Goal: Information Seeking & Learning: Check status

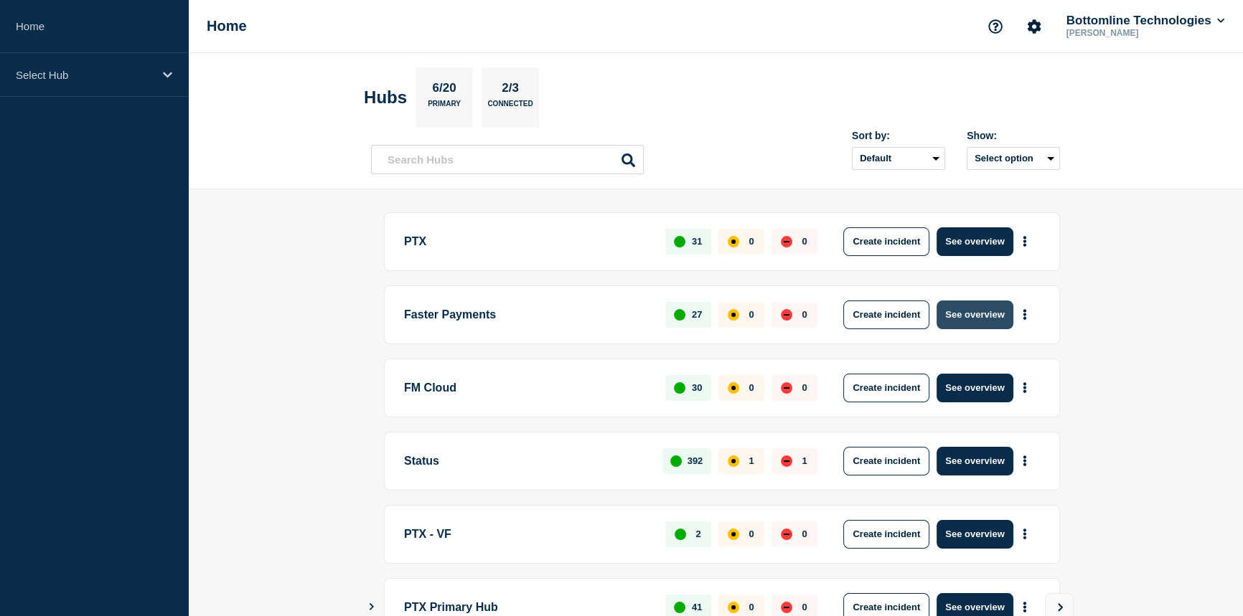
click at [960, 317] on button "See overview" at bounding box center [974, 315] width 76 height 29
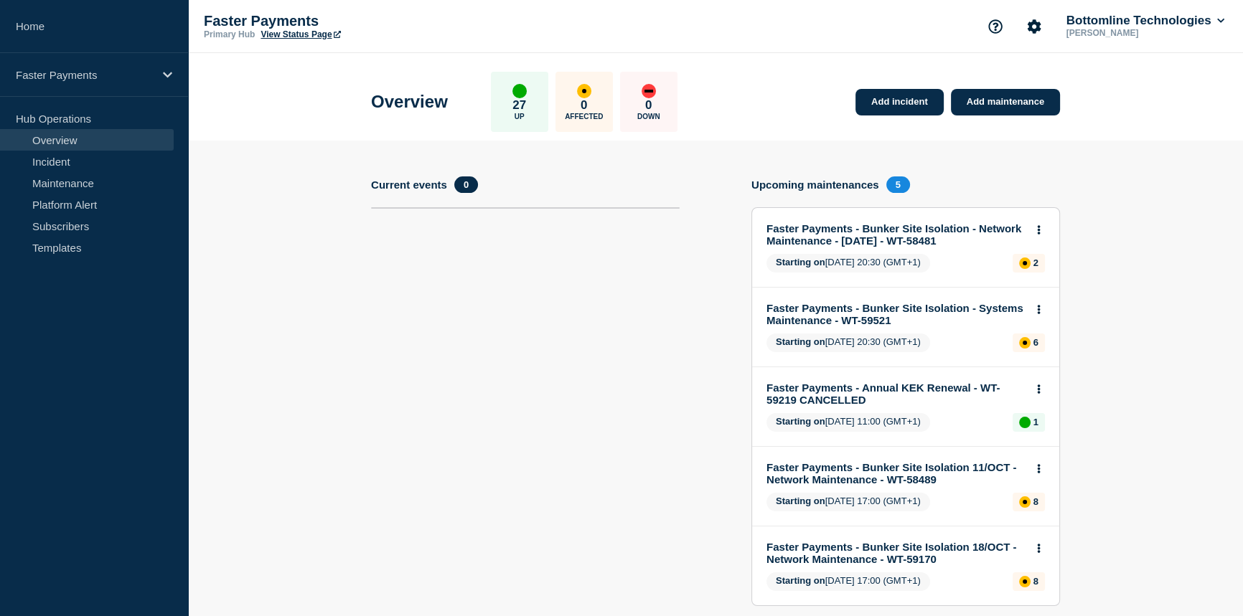
click at [1041, 230] on button at bounding box center [1039, 231] width 12 height 12
click at [1041, 263] on link "View maintenance" at bounding box center [1038, 263] width 82 height 11
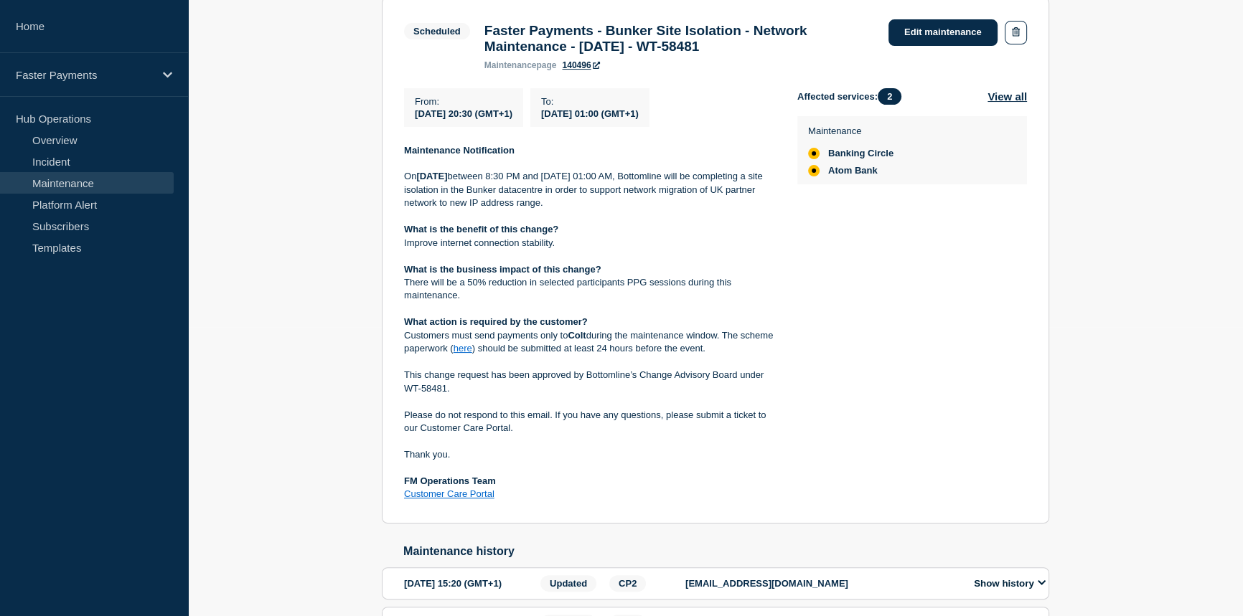
scroll to position [326, 0]
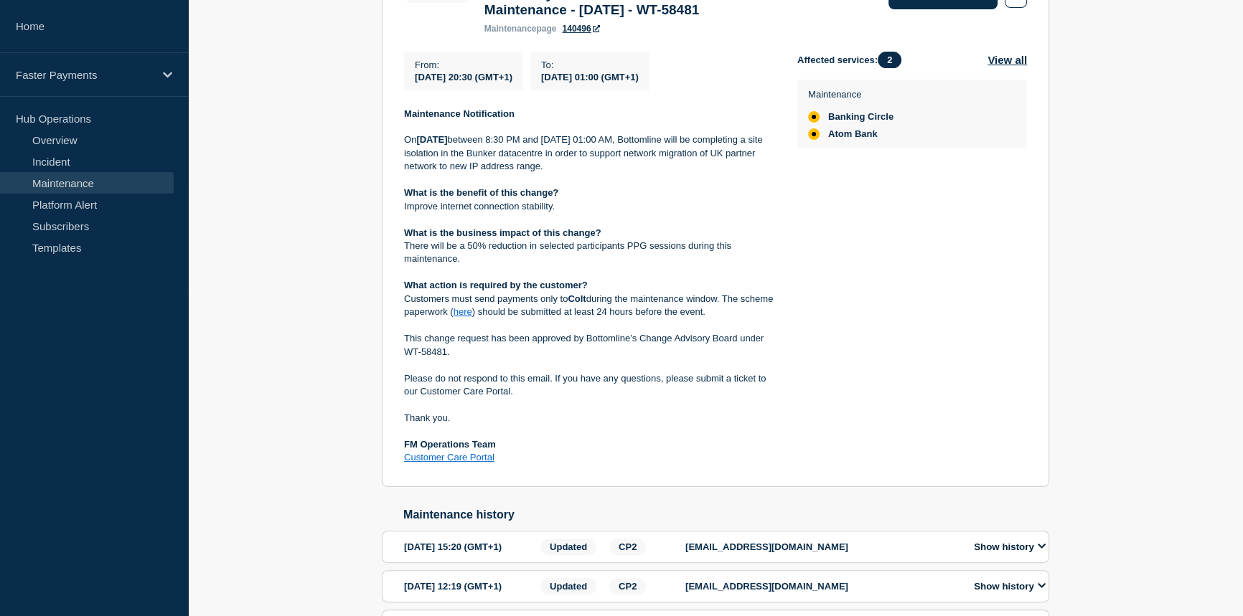
click at [472, 317] on link "here" at bounding box center [463, 311] width 19 height 11
click at [967, 217] on div "Affected services: 2 View all Maintenance Banking Circle Atom Bank" at bounding box center [912, 258] width 230 height 413
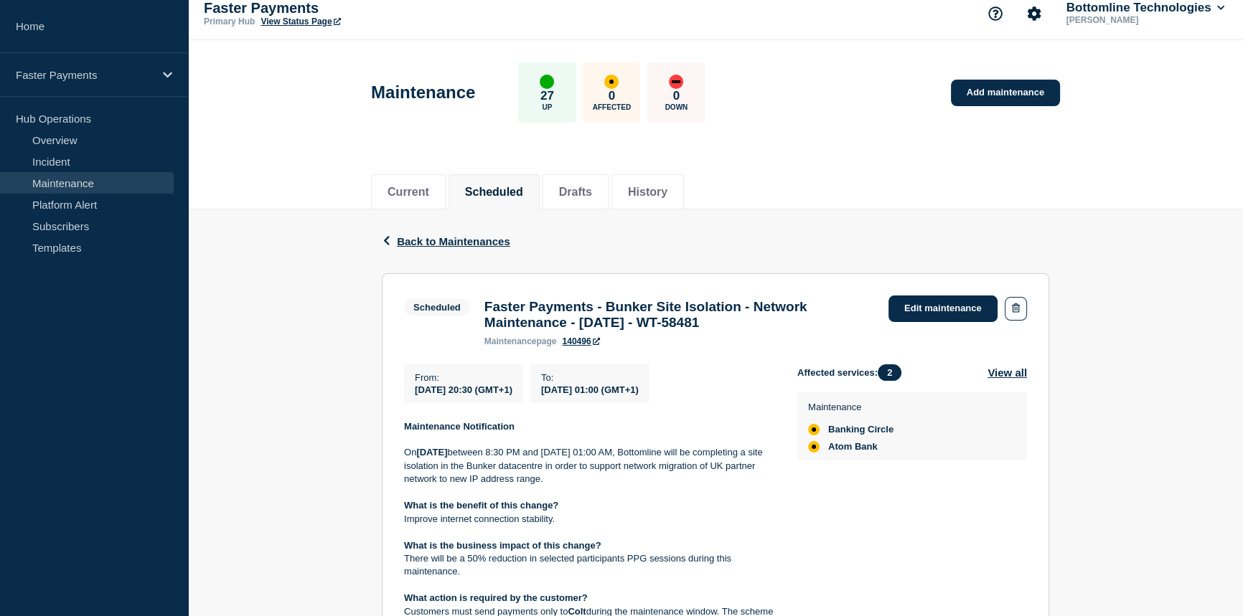
scroll to position [0, 0]
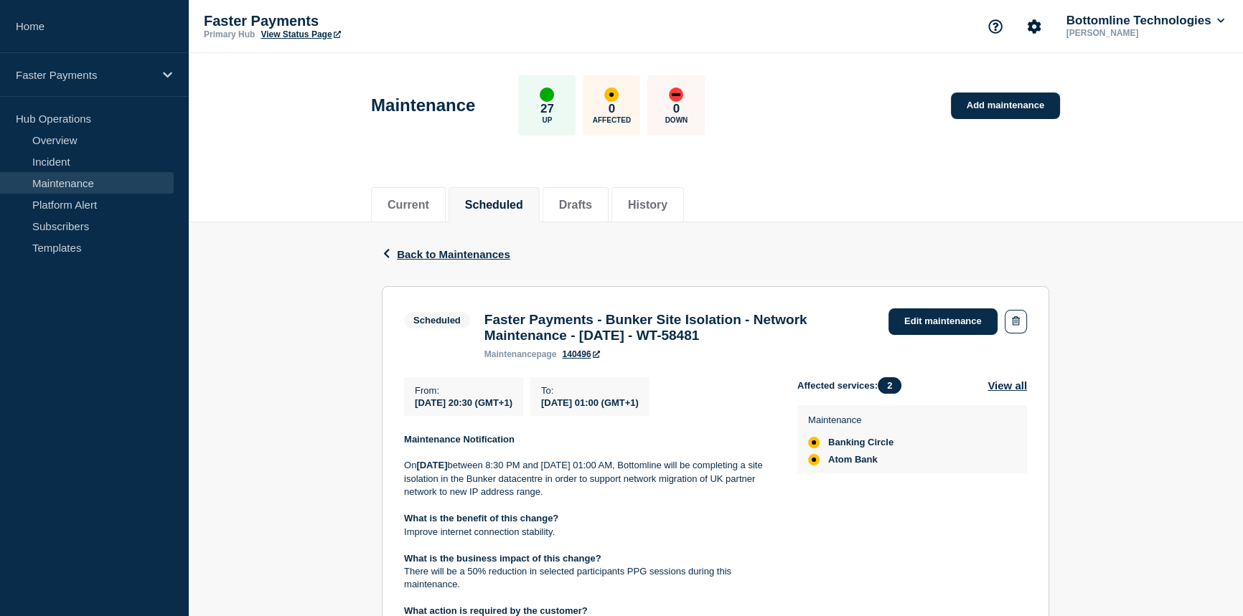
click at [480, 202] on button "Scheduled" at bounding box center [494, 205] width 58 height 13
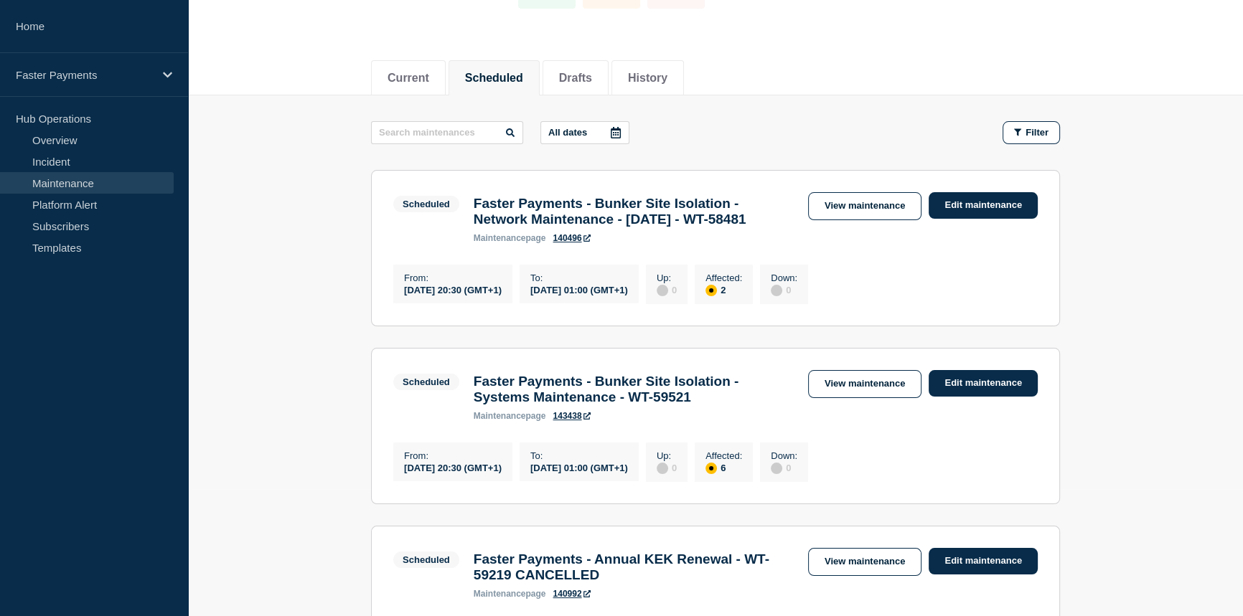
scroll to position [130, 0]
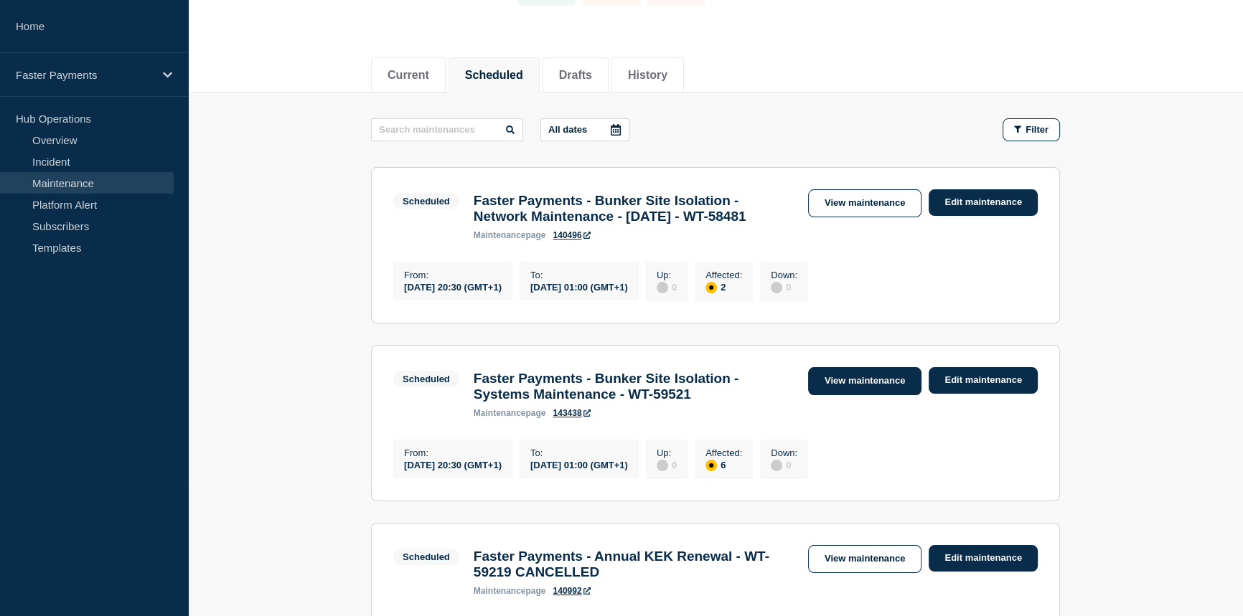
click at [828, 395] on link "View maintenance" at bounding box center [864, 381] width 113 height 28
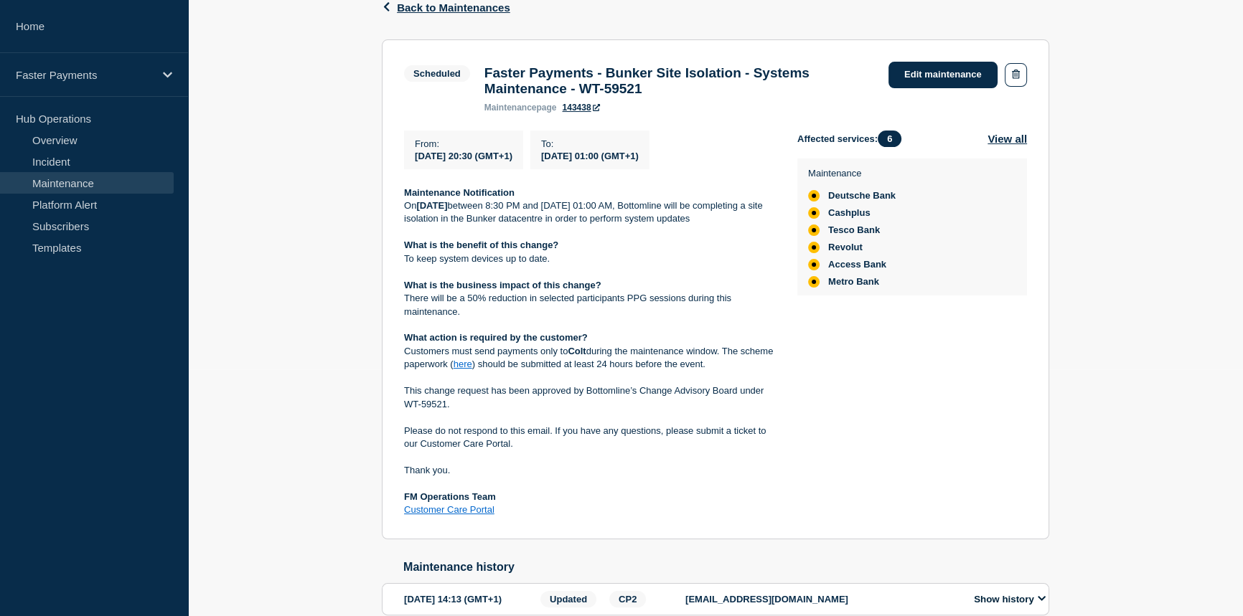
scroll to position [391, 0]
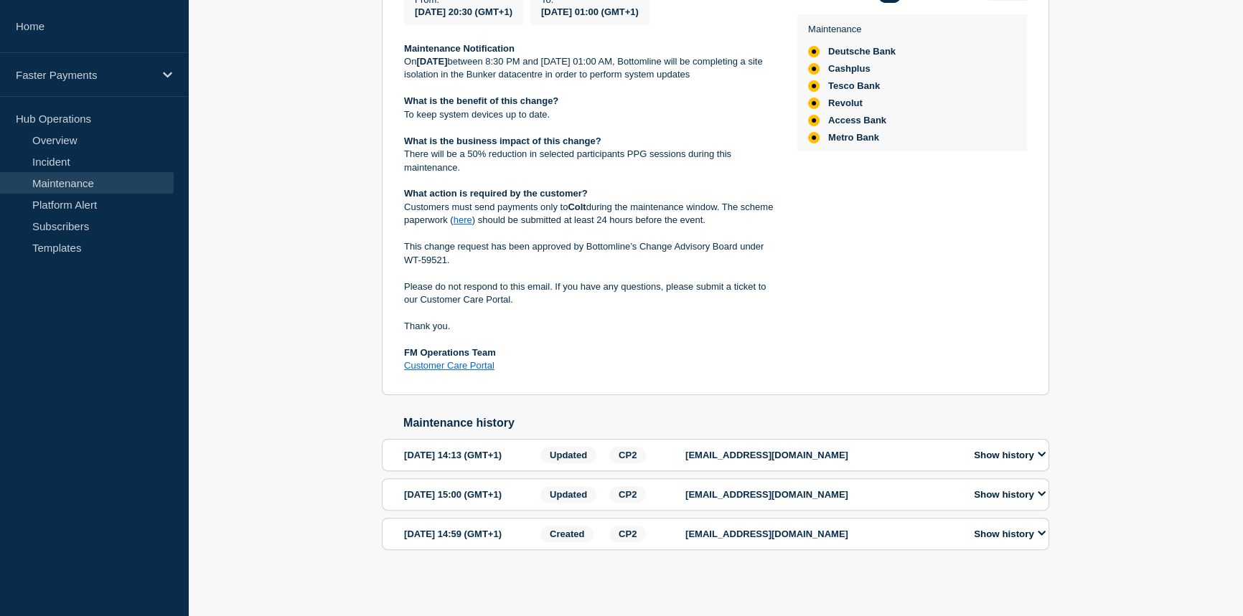
click at [472, 225] on link "here" at bounding box center [463, 220] width 19 height 11
